Goal: Download file/media

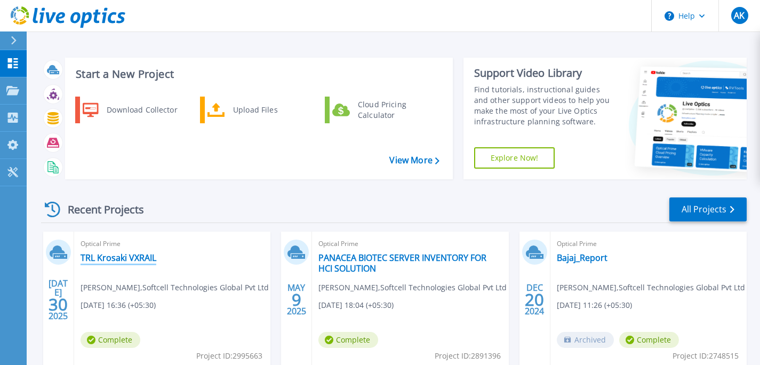
click at [117, 261] on link "TRL Krosaki VXRAIL" at bounding box center [119, 257] width 76 height 11
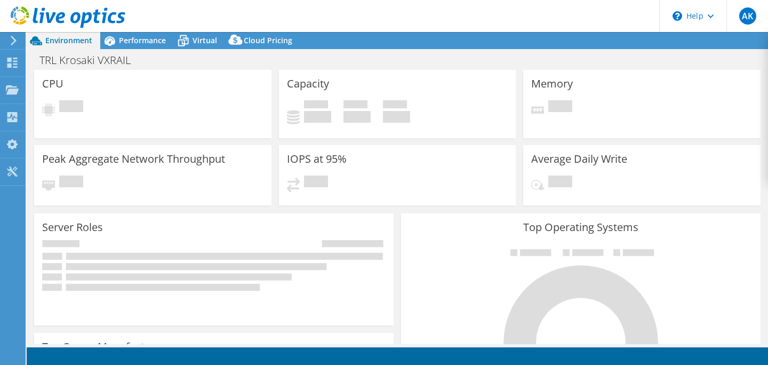
select select "[GEOGRAPHIC_DATA]"
select select "INR"
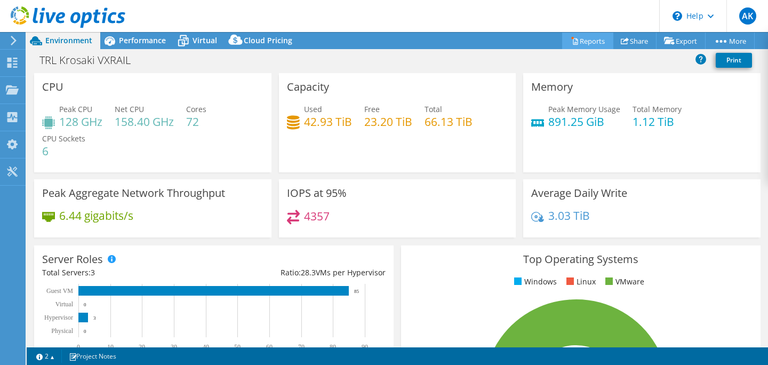
click at [594, 46] on link "Reports" at bounding box center [587, 41] width 51 height 17
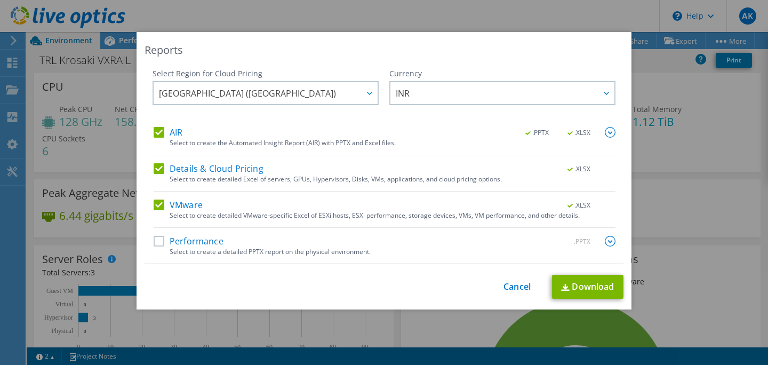
click at [181, 239] on label "Performance" at bounding box center [189, 241] width 70 height 11
click at [0, 0] on input "Performance" at bounding box center [0, 0] width 0 height 0
click at [566, 286] on link "Download" at bounding box center [587, 287] width 71 height 24
click at [515, 286] on link "Cancel" at bounding box center [516, 287] width 27 height 10
